Goal: Transaction & Acquisition: Purchase product/service

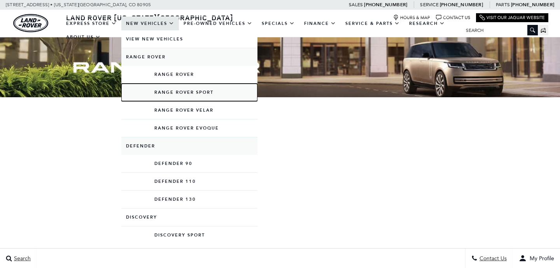
click at [176, 91] on link "Range Rover Sport" at bounding box center [189, 92] width 136 height 17
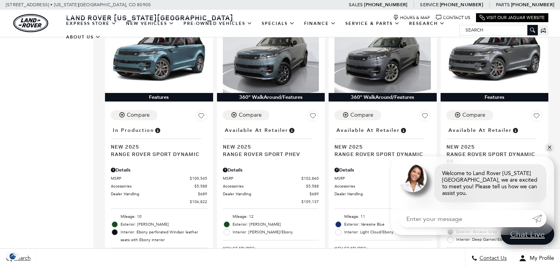
scroll to position [854, 0]
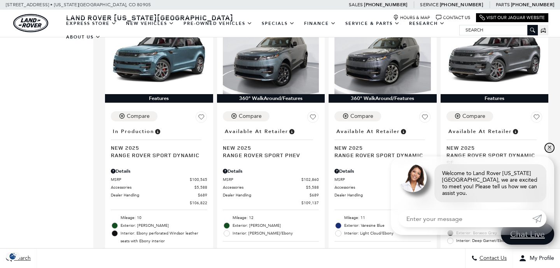
click at [548, 152] on link "✕" at bounding box center [549, 147] width 9 height 9
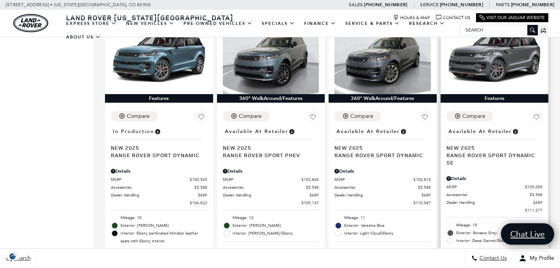
scroll to position [800, 0]
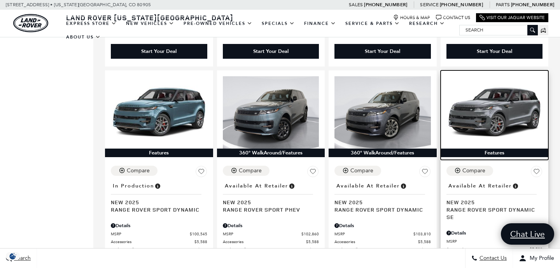
click at [492, 98] on img at bounding box center [494, 112] width 96 height 72
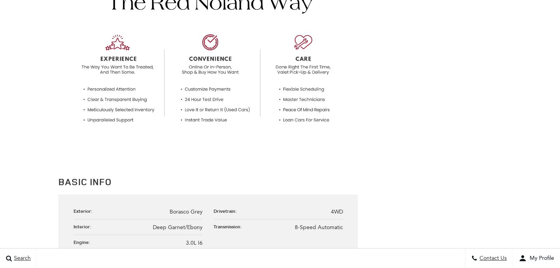
scroll to position [290, 0]
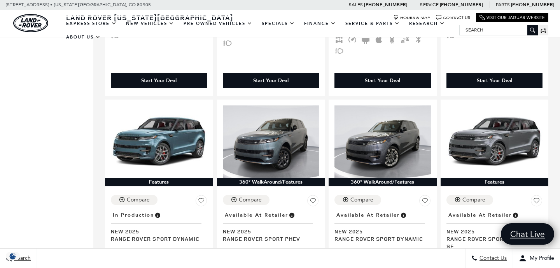
scroll to position [815, 0]
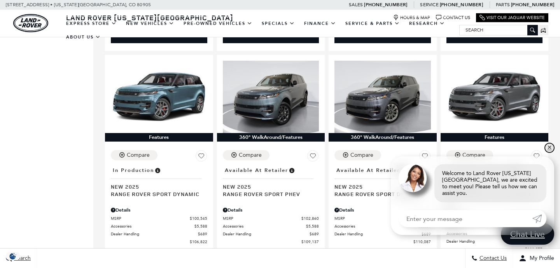
click at [548, 152] on link "✕" at bounding box center [549, 147] width 9 height 9
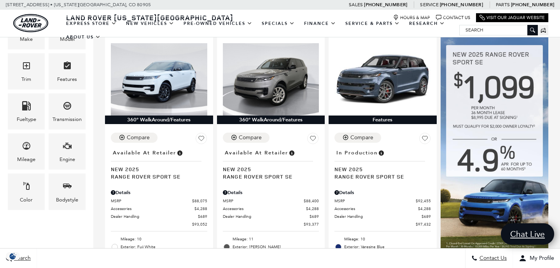
scroll to position [0, 0]
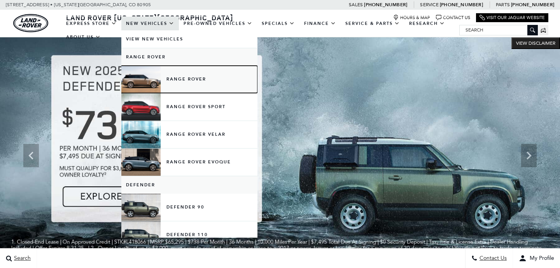
click at [175, 73] on link "Range Rover" at bounding box center [189, 79] width 136 height 27
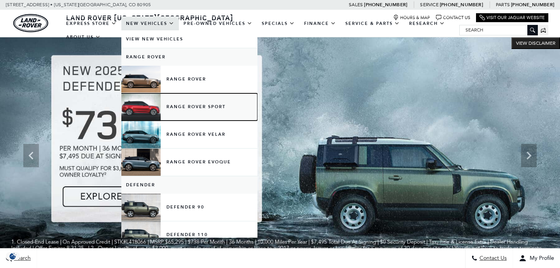
click at [178, 106] on link "Range Rover Sport" at bounding box center [189, 106] width 136 height 27
